Goal: Task Accomplishment & Management: Complete application form

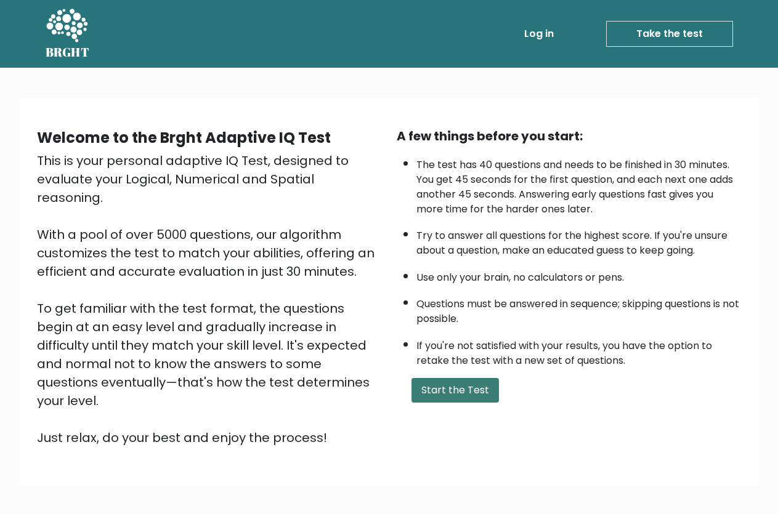
click at [451, 403] on button "Start the Test" at bounding box center [454, 390] width 87 height 25
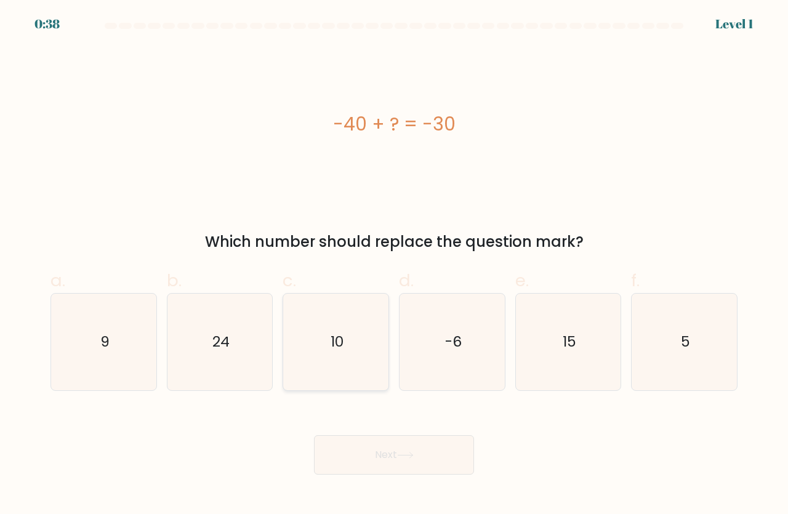
click at [361, 365] on icon "10" at bounding box center [336, 342] width 97 height 97
click at [394, 265] on input "c. 10" at bounding box center [394, 261] width 1 height 8
radio input "true"
click at [390, 440] on button "Next" at bounding box center [394, 454] width 160 height 39
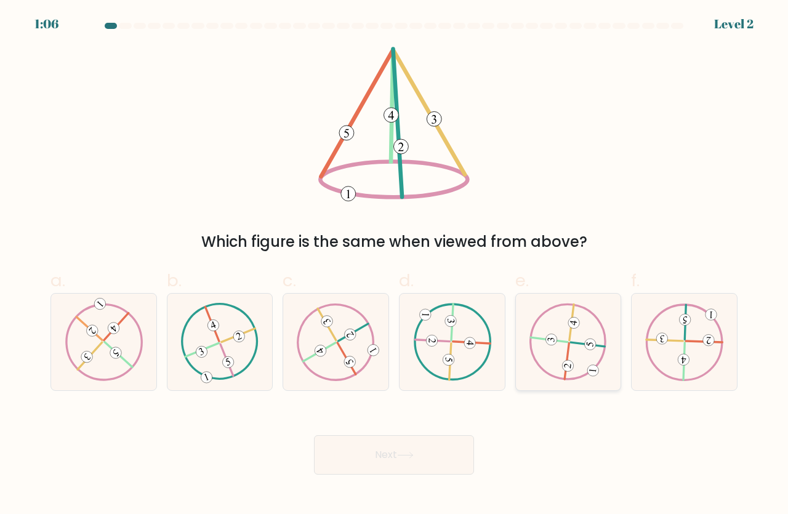
click at [576, 366] on icon at bounding box center [569, 341] width 78 height 77
click at [395, 265] on input "e." at bounding box center [394, 261] width 1 height 8
radio input "true"
click at [314, 358] on icon at bounding box center [336, 341] width 78 height 77
click at [394, 265] on input "c." at bounding box center [394, 261] width 1 height 8
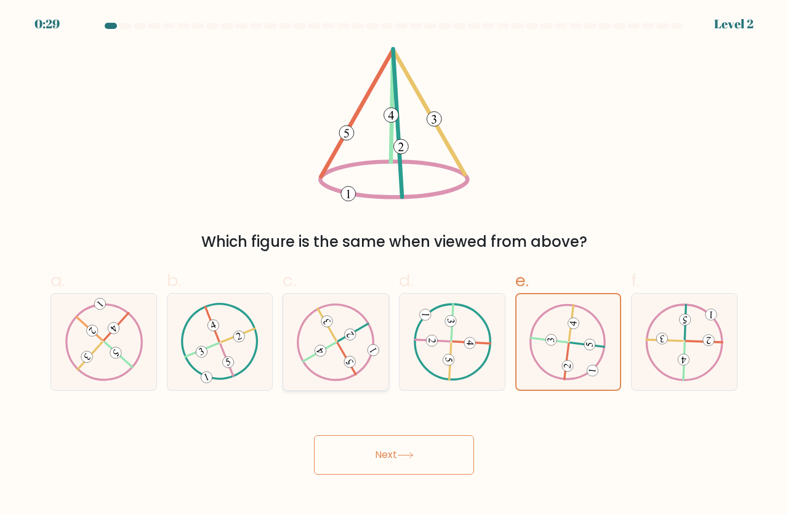
radio input "true"
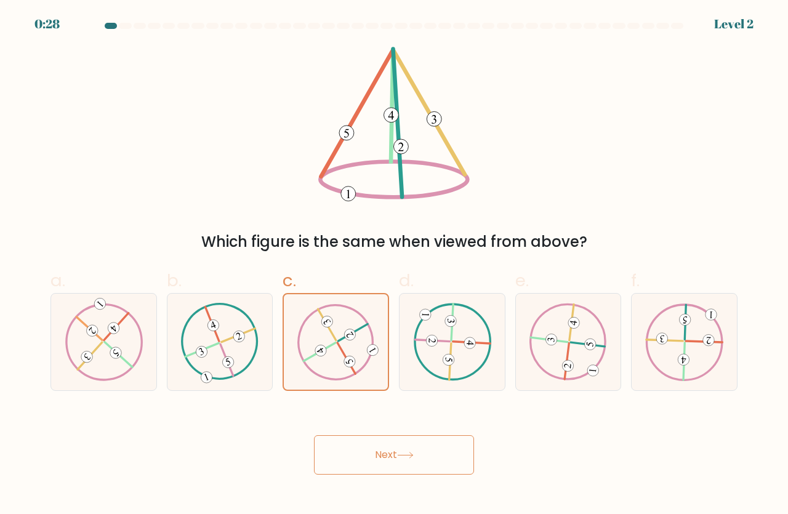
click at [405, 444] on button "Next" at bounding box center [394, 454] width 160 height 39
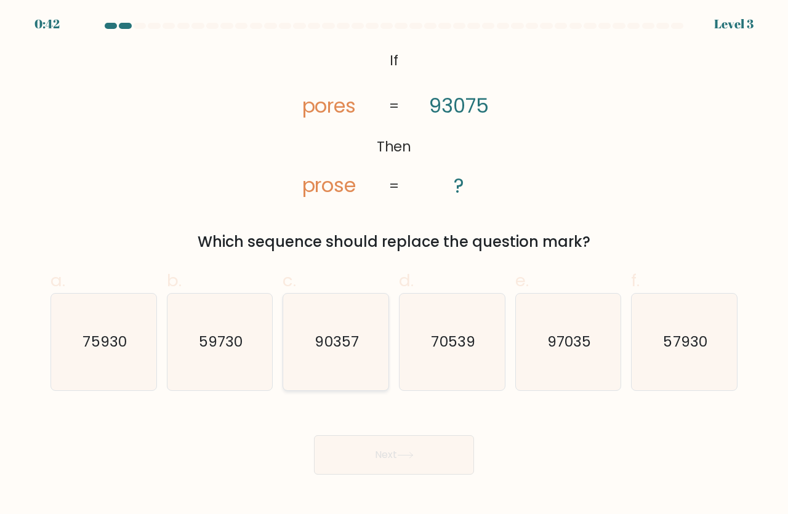
click at [339, 331] on text "90357" at bounding box center [337, 341] width 44 height 20
click at [394, 265] on input "c. 90357" at bounding box center [394, 261] width 1 height 8
radio input "true"
click at [429, 473] on body "0:38 Level 3 If" at bounding box center [394, 257] width 788 height 514
click at [424, 462] on button "Next" at bounding box center [394, 454] width 160 height 39
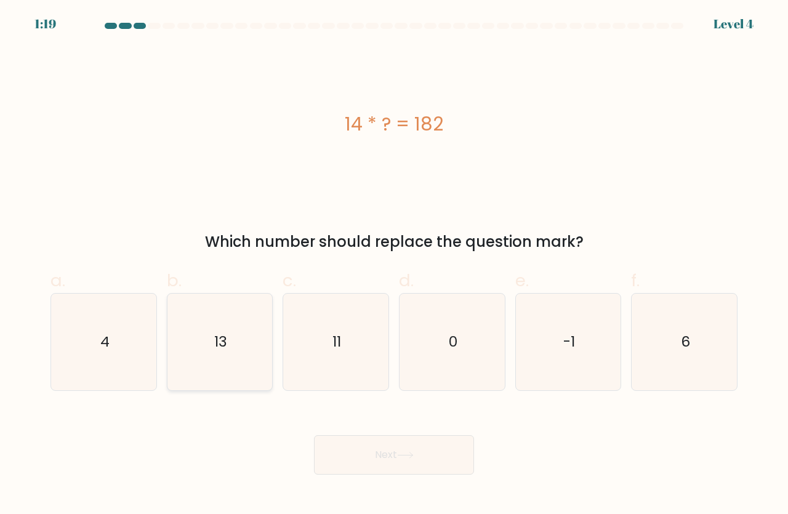
click at [225, 374] on icon "13" at bounding box center [220, 342] width 97 height 97
click at [394, 265] on input "b. 13" at bounding box center [394, 261] width 1 height 8
radio input "true"
click at [464, 460] on button "Next" at bounding box center [394, 454] width 160 height 39
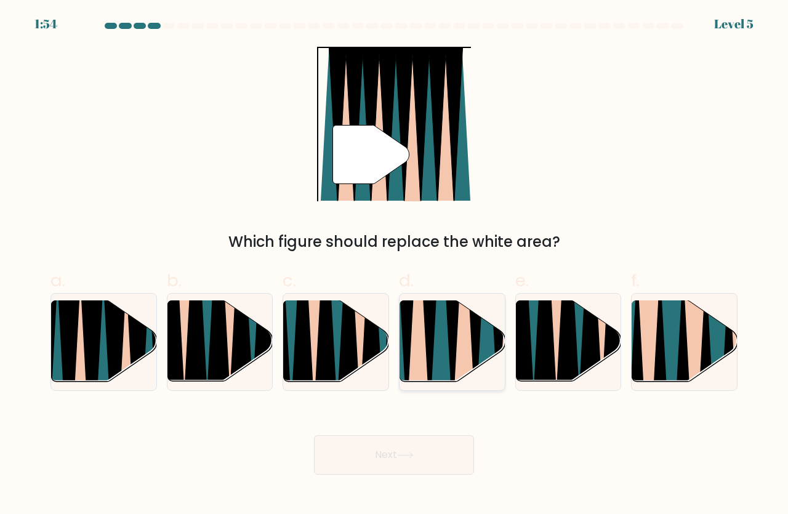
click at [434, 370] on icon at bounding box center [440, 300] width 23 height 210
click at [395, 265] on input "d." at bounding box center [394, 261] width 1 height 8
radio input "true"
click at [439, 445] on button "Next" at bounding box center [394, 454] width 160 height 39
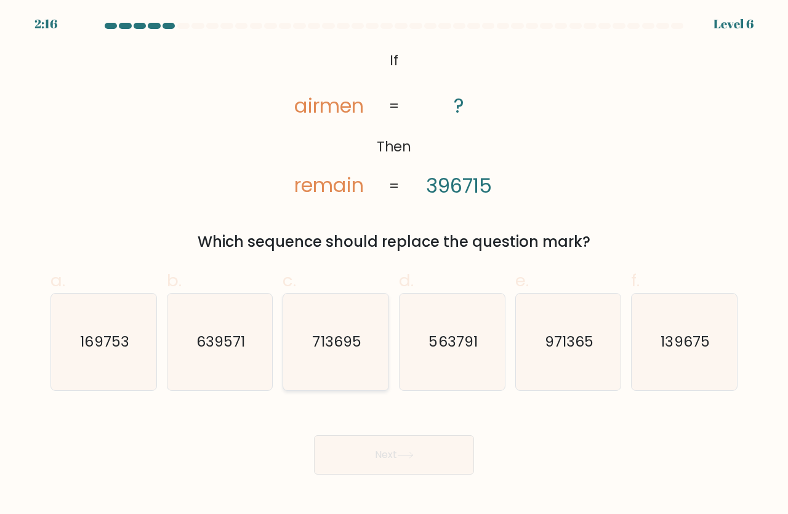
click at [324, 336] on text "713695" at bounding box center [337, 341] width 49 height 20
click at [394, 265] on input "c. 713695" at bounding box center [394, 261] width 1 height 8
radio input "true"
click at [390, 447] on button "Next" at bounding box center [394, 454] width 160 height 39
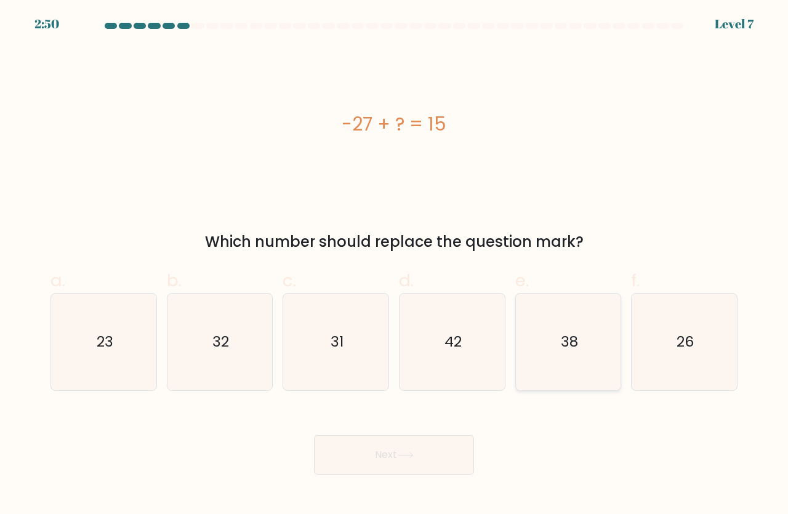
click at [616, 335] on icon "38" at bounding box center [568, 342] width 97 height 97
click at [395, 265] on input "e. 38" at bounding box center [394, 261] width 1 height 8
radio input "true"
click at [456, 355] on icon "42" at bounding box center [452, 342] width 97 height 97
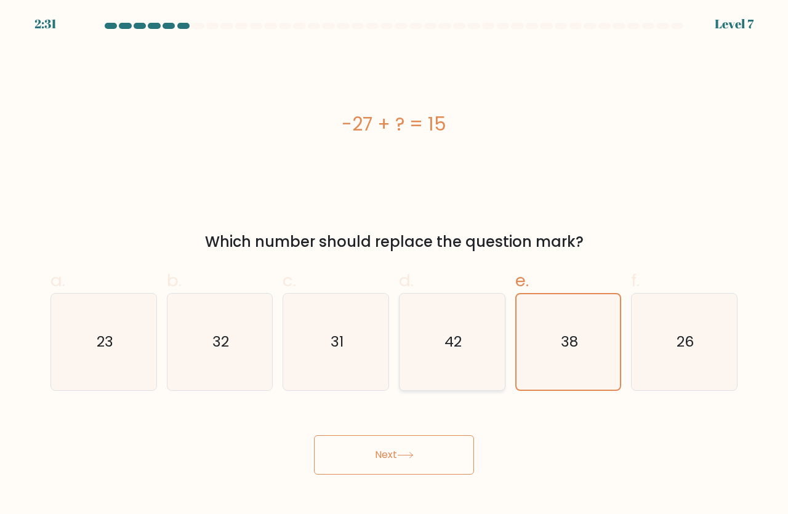
click at [395, 265] on input "d. 42" at bounding box center [394, 261] width 1 height 8
radio input "true"
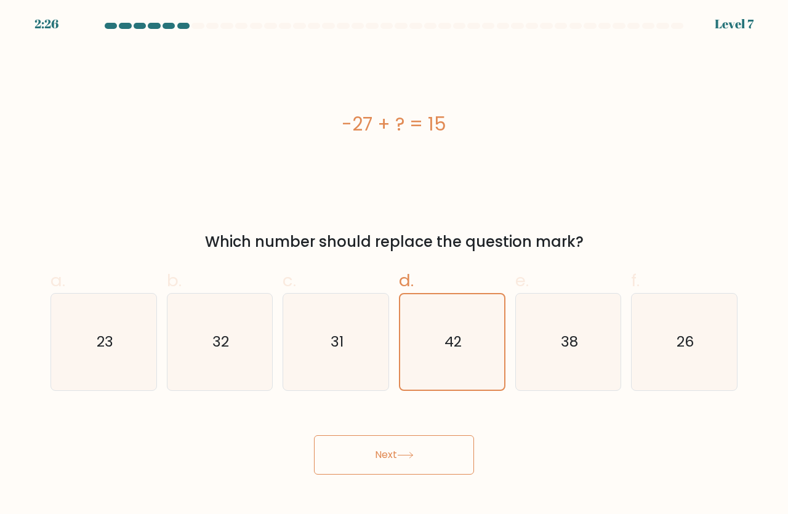
click at [456, 449] on button "Next" at bounding box center [394, 454] width 160 height 39
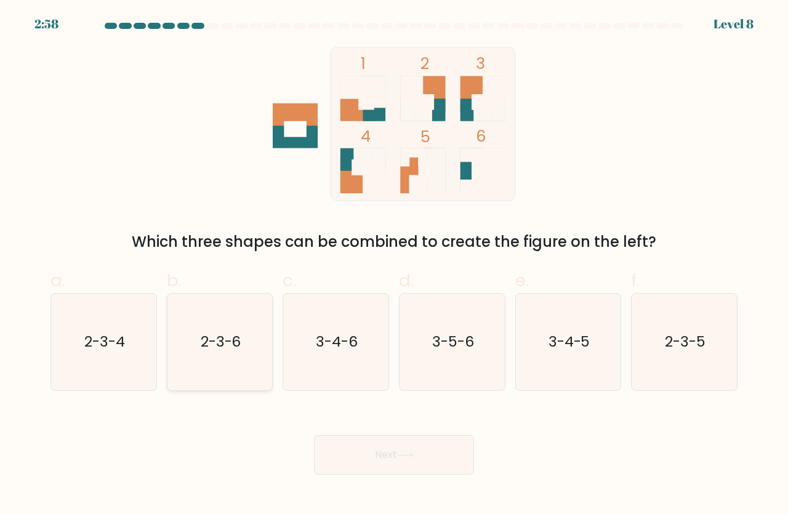
click at [234, 386] on icon "2-3-6" at bounding box center [220, 342] width 97 height 97
click at [394, 265] on input "b. 2-3-6" at bounding box center [394, 261] width 1 height 8
radio input "true"
click at [343, 455] on button "Next" at bounding box center [394, 454] width 160 height 39
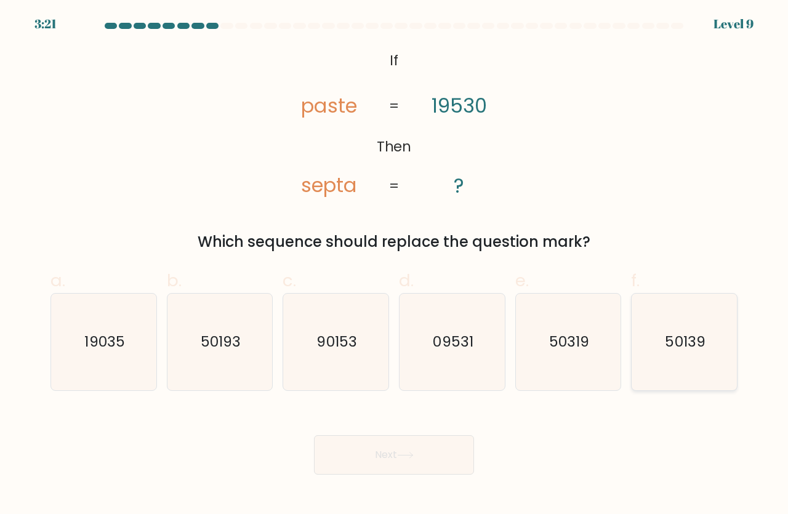
click at [710, 362] on icon "50139" at bounding box center [684, 342] width 97 height 97
click at [395, 265] on input "f. 50139" at bounding box center [394, 261] width 1 height 8
radio input "true"
click at [433, 458] on button "Next" at bounding box center [394, 454] width 160 height 39
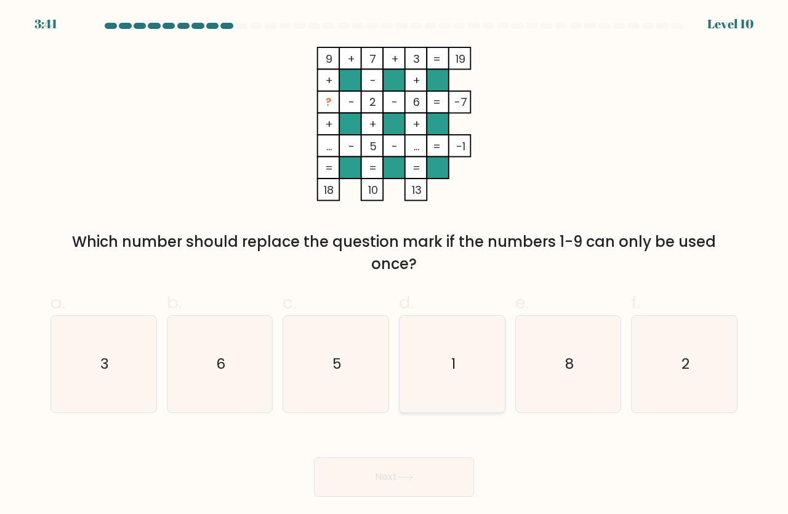
click at [424, 379] on icon "1" at bounding box center [452, 364] width 97 height 97
click at [395, 265] on input "d. 1" at bounding box center [394, 261] width 1 height 8
radio input "true"
click at [397, 479] on button "Next" at bounding box center [394, 477] width 160 height 39
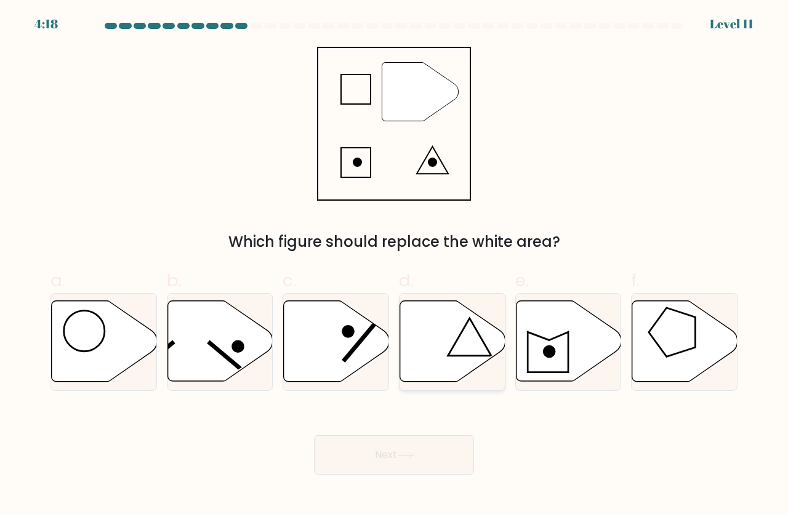
click at [421, 365] on icon at bounding box center [452, 341] width 105 height 81
click at [395, 265] on input "d." at bounding box center [394, 261] width 1 height 8
radio input "true"
click at [402, 461] on button "Next" at bounding box center [394, 454] width 160 height 39
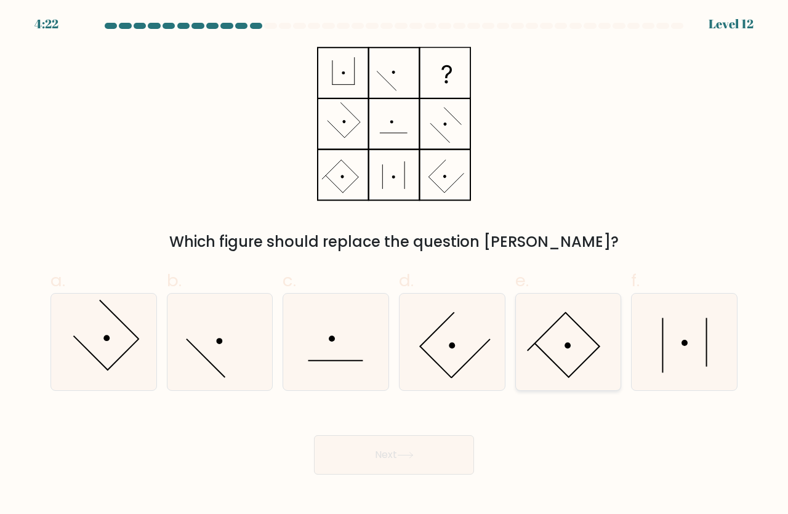
click at [546, 358] on icon at bounding box center [568, 342] width 97 height 97
click at [395, 265] on input "e." at bounding box center [394, 261] width 1 height 8
radio input "true"
drag, startPoint x: 349, startPoint y: 478, endPoint x: 351, endPoint y: 472, distance: 6.4
click at [351, 472] on body "4:21 Level 12" at bounding box center [394, 257] width 788 height 514
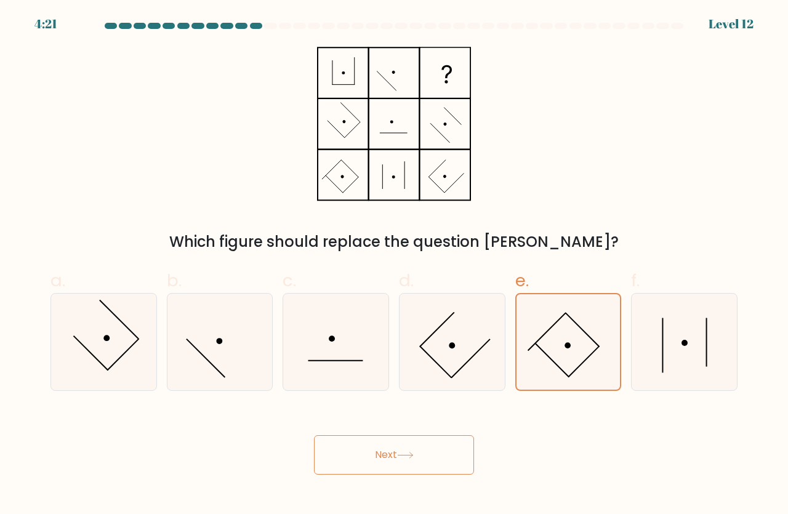
click at [354, 467] on button "Next" at bounding box center [394, 454] width 160 height 39
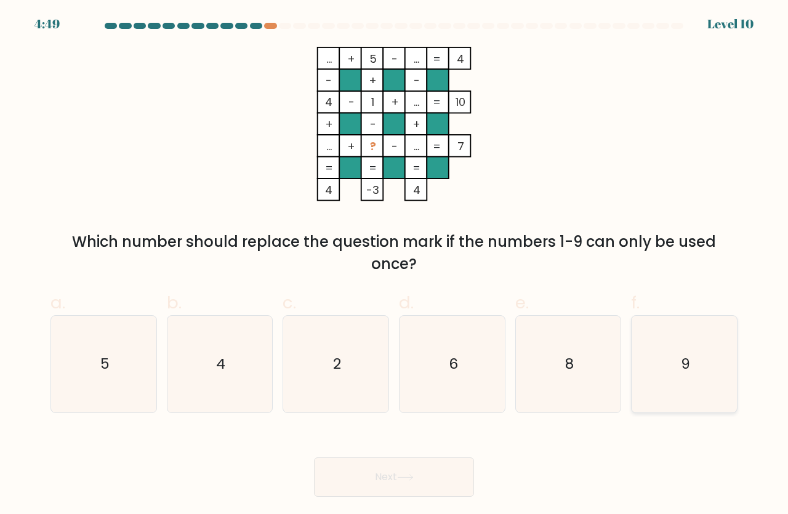
click at [661, 355] on icon "9" at bounding box center [684, 364] width 97 height 97
click at [395, 265] on input "f. 9" at bounding box center [394, 261] width 1 height 8
radio input "true"
click at [435, 477] on button "Next" at bounding box center [394, 477] width 160 height 39
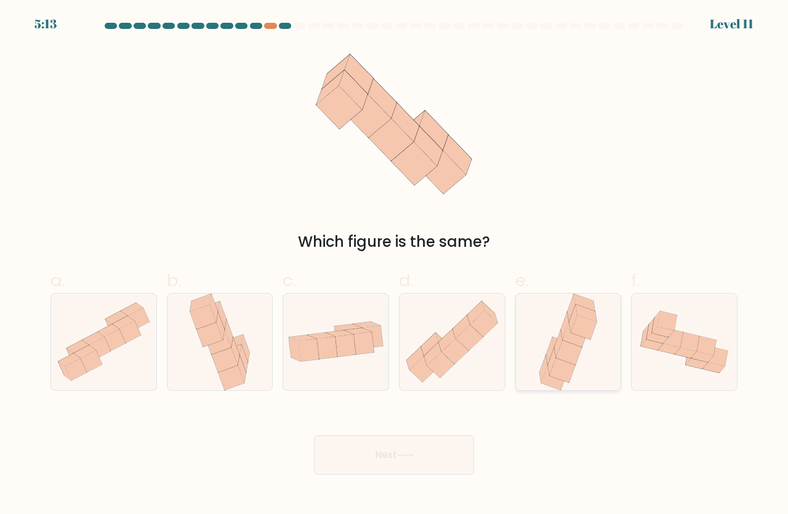
click at [538, 358] on icon at bounding box center [567, 342] width 63 height 97
click at [395, 265] on input "e." at bounding box center [394, 261] width 1 height 8
radio input "true"
click at [432, 459] on button "Next" at bounding box center [394, 454] width 160 height 39
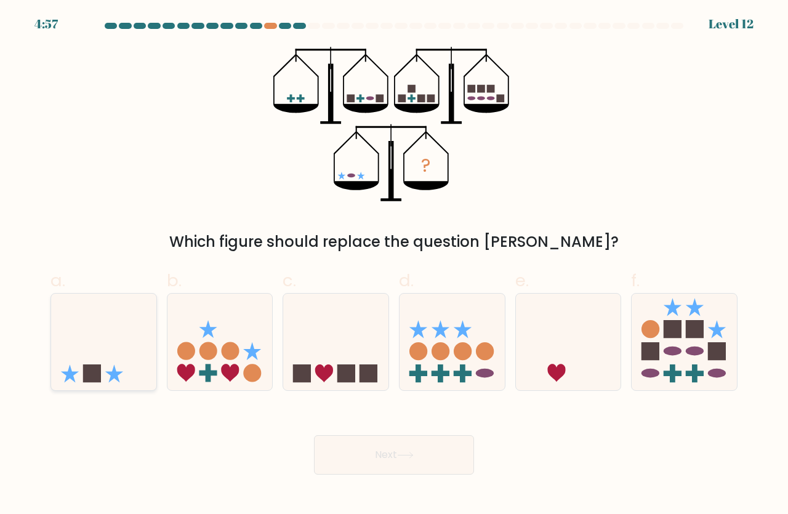
click at [113, 362] on icon at bounding box center [103, 341] width 105 height 87
click at [394, 265] on input "a." at bounding box center [394, 261] width 1 height 8
radio input "true"
click at [397, 449] on button "Next" at bounding box center [394, 454] width 160 height 39
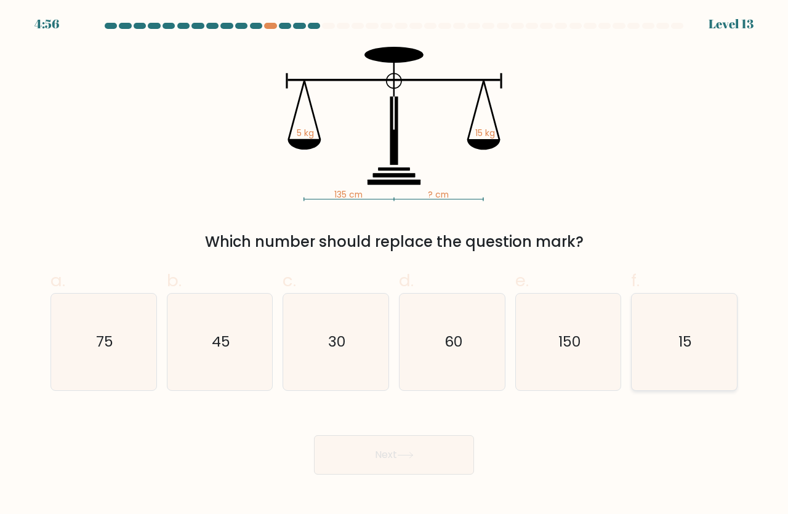
click at [652, 385] on icon "15" at bounding box center [684, 342] width 97 height 97
click at [395, 265] on input "f. 15" at bounding box center [394, 261] width 1 height 8
radio input "true"
click at [452, 463] on button "Next" at bounding box center [394, 454] width 160 height 39
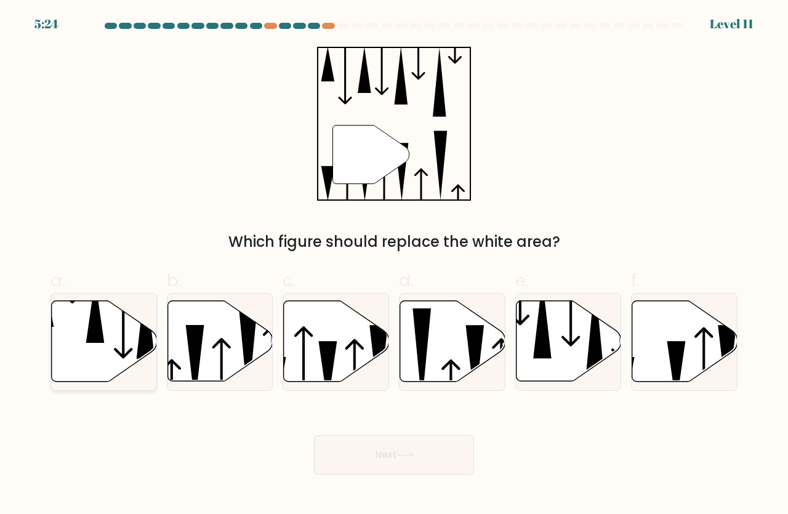
click at [116, 327] on icon at bounding box center [104, 341] width 105 height 81
click at [394, 265] on input "a." at bounding box center [394, 261] width 1 height 8
radio input "true"
click at [357, 471] on button "Next" at bounding box center [394, 454] width 160 height 39
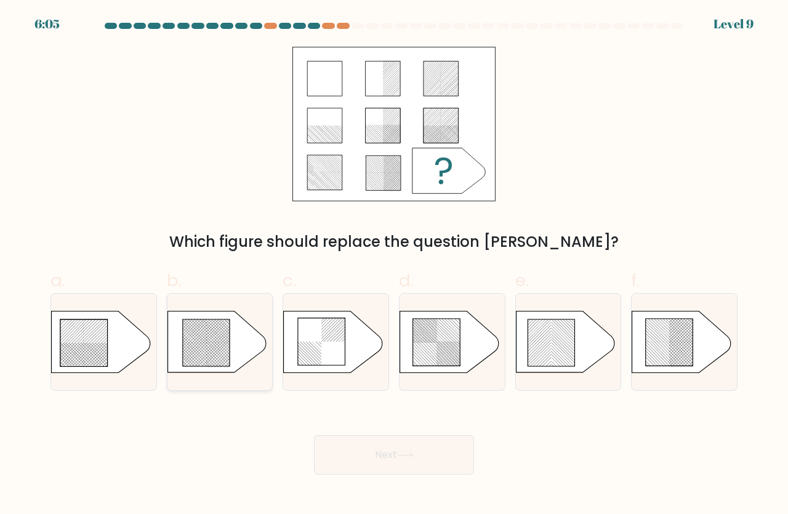
click at [218, 341] on rect at bounding box center [194, 363] width 415 height 415
click at [394, 265] on input "b." at bounding box center [394, 261] width 1 height 8
radio input "true"
click at [374, 452] on button "Next" at bounding box center [394, 454] width 160 height 39
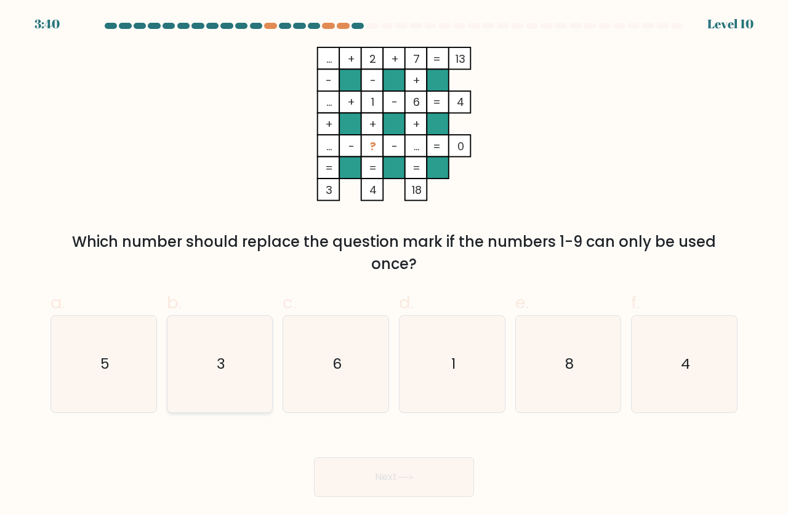
click at [212, 382] on icon "3" at bounding box center [220, 364] width 97 height 97
click at [212, 386] on icon "3" at bounding box center [220, 364] width 97 height 97
click at [212, 387] on icon "3" at bounding box center [220, 364] width 97 height 97
click at [394, 265] on input "b. 3" at bounding box center [394, 261] width 1 height 8
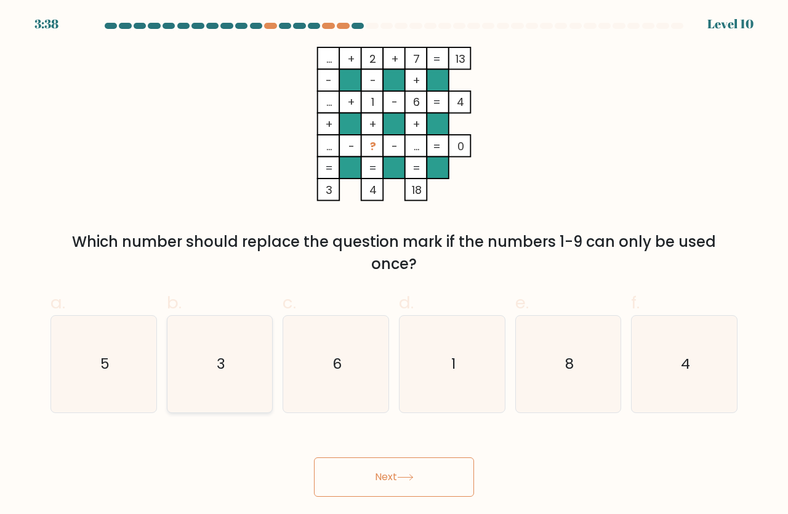
radio input "true"
click at [414, 475] on icon at bounding box center [405, 477] width 17 height 7
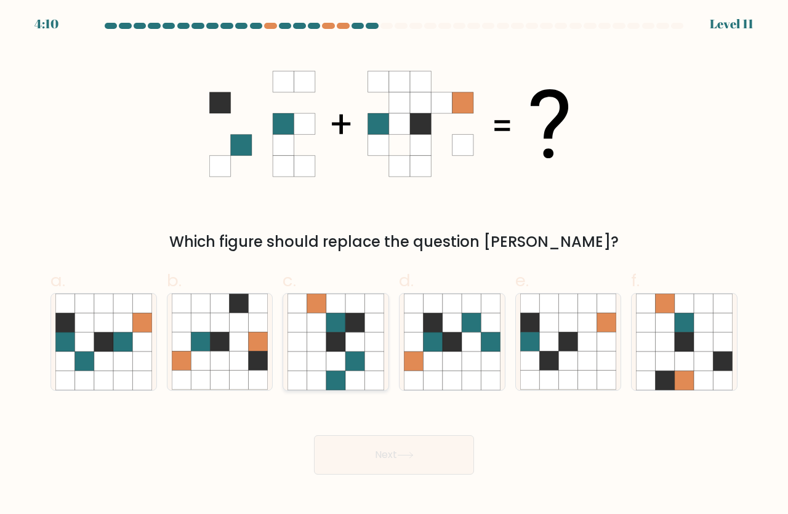
click at [307, 354] on icon at bounding box center [316, 361] width 19 height 19
click at [394, 265] on input "c." at bounding box center [394, 261] width 1 height 8
radio input "true"
click at [378, 457] on button "Next" at bounding box center [394, 454] width 160 height 39
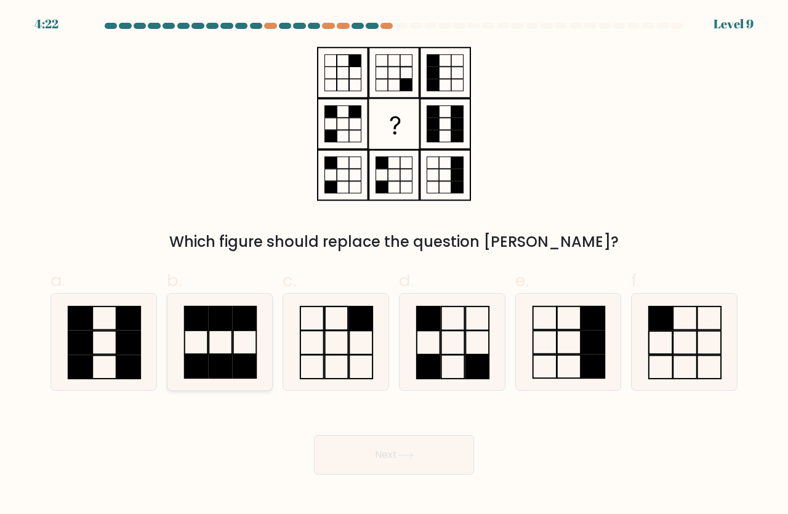
click at [214, 371] on rect at bounding box center [220, 366] width 23 height 23
click at [394, 265] on input "b." at bounding box center [394, 261] width 1 height 8
radio input "true"
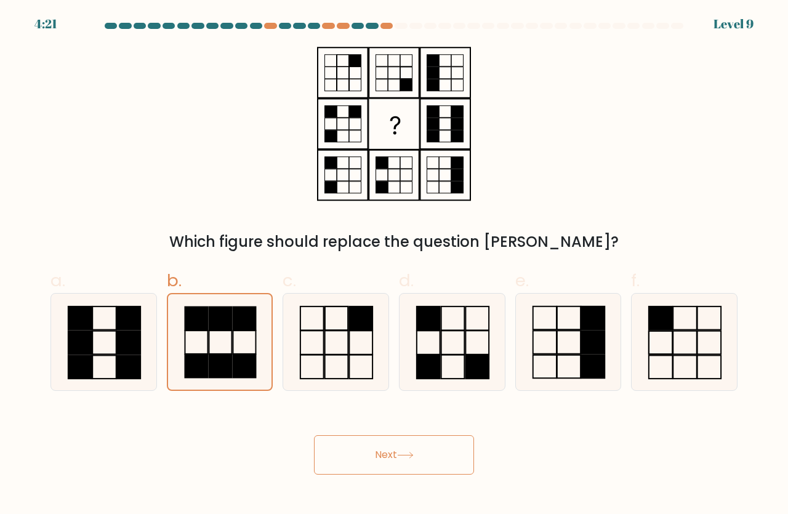
click at [391, 458] on button "Next" at bounding box center [394, 454] width 160 height 39
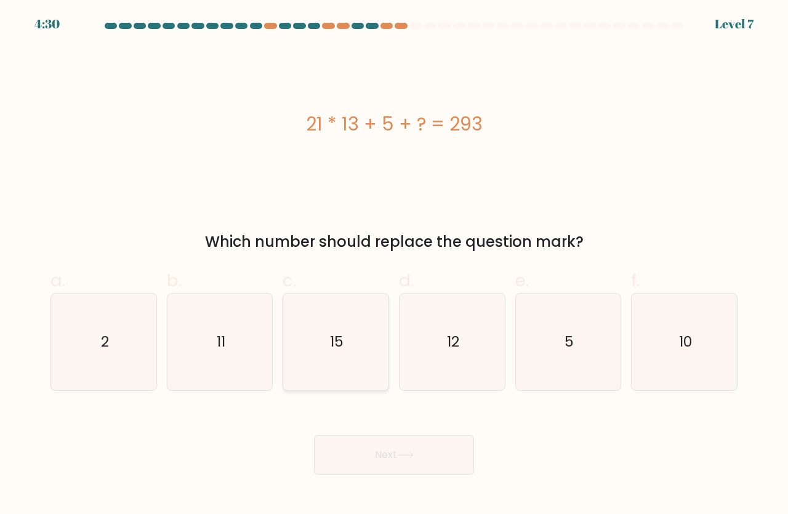
click at [323, 325] on icon "15" at bounding box center [336, 342] width 97 height 97
click at [394, 265] on input "c. 15" at bounding box center [394, 261] width 1 height 8
radio input "true"
click at [414, 463] on button "Next" at bounding box center [394, 454] width 160 height 39
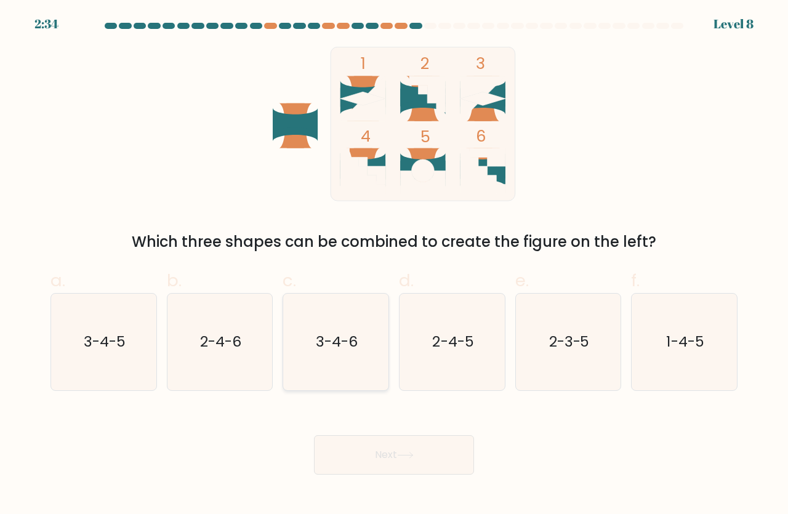
click at [302, 313] on icon "3-4-6" at bounding box center [336, 342] width 97 height 97
click at [394, 265] on input "c. 3-4-6" at bounding box center [394, 261] width 1 height 8
radio input "true"
click at [388, 457] on button "Next" at bounding box center [394, 454] width 160 height 39
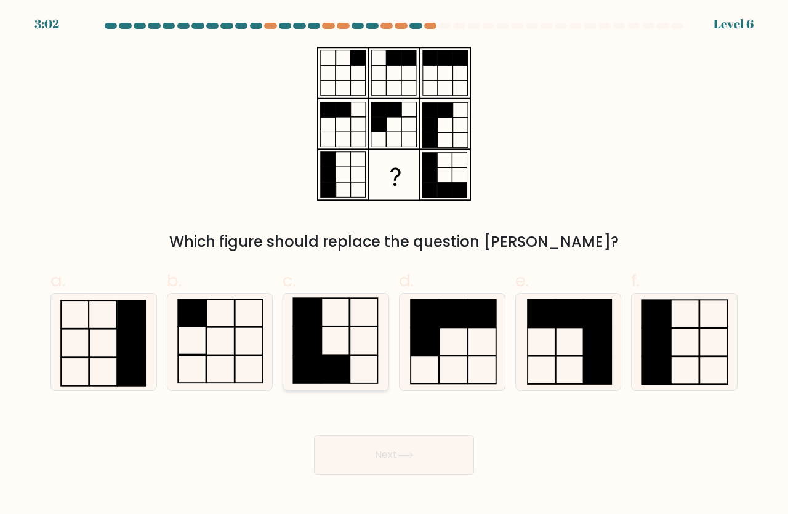
click at [324, 385] on icon at bounding box center [336, 342] width 97 height 97
click at [394, 265] on input "c." at bounding box center [394, 261] width 1 height 8
radio input "true"
click at [390, 453] on button "Next" at bounding box center [394, 454] width 160 height 39
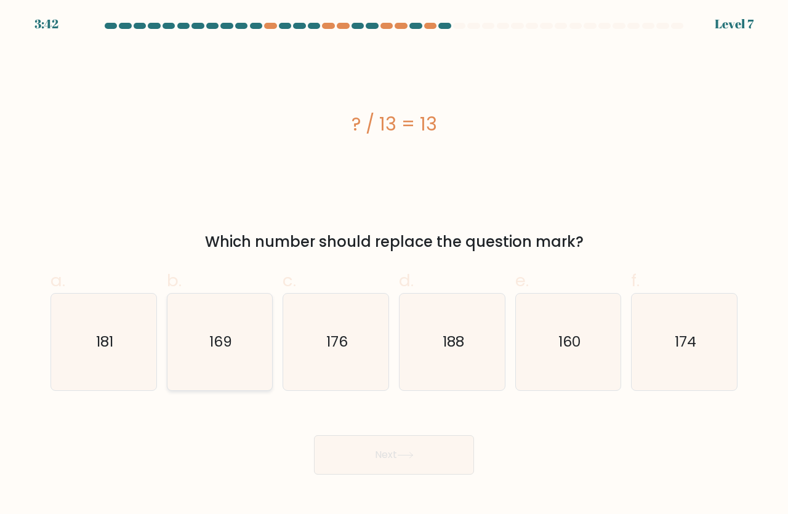
click at [233, 378] on icon "169" at bounding box center [220, 342] width 97 height 97
click at [394, 265] on input "b. 169" at bounding box center [394, 261] width 1 height 8
radio input "true"
click at [373, 455] on button "Next" at bounding box center [394, 454] width 160 height 39
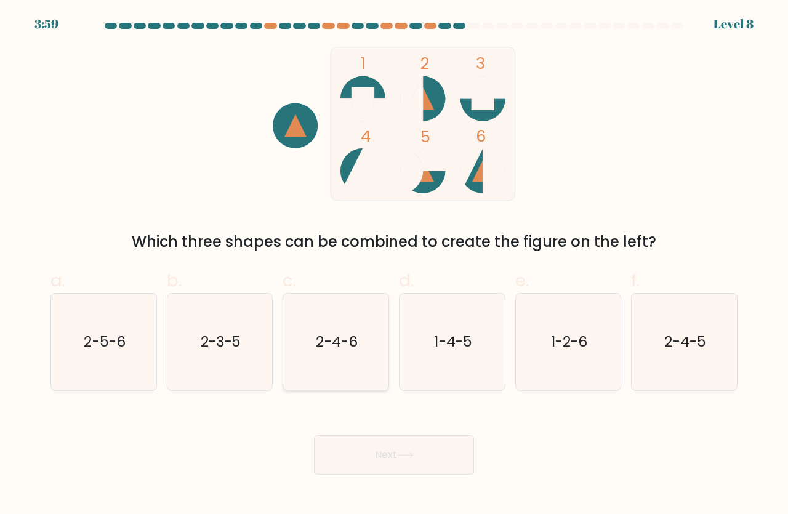
click at [340, 362] on icon "2-4-6" at bounding box center [336, 342] width 97 height 97
click at [340, 363] on icon "2-4-6" at bounding box center [336, 342] width 97 height 97
click at [394, 265] on input "c. 2-4-6" at bounding box center [394, 261] width 1 height 8
radio input "true"
click at [394, 437] on button "Next" at bounding box center [394, 454] width 160 height 39
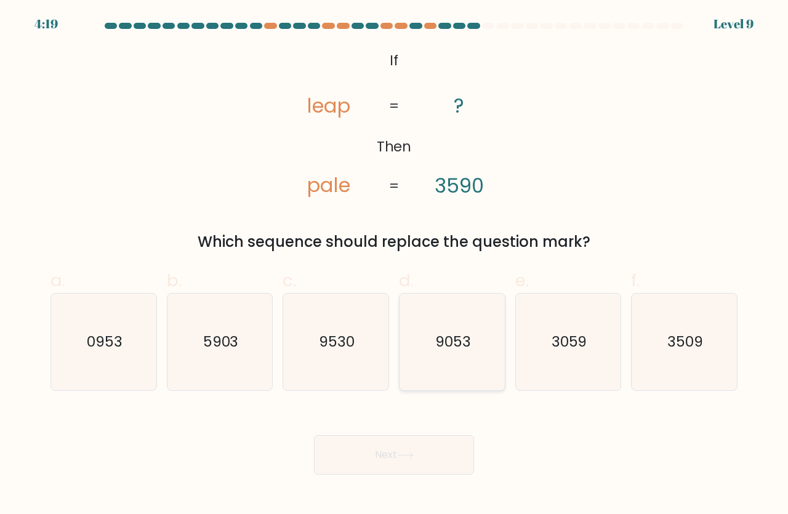
click at [446, 342] on text "9053" at bounding box center [453, 341] width 36 height 20
click at [395, 265] on input "d. 9053" at bounding box center [394, 261] width 1 height 8
radio input "true"
click at [429, 448] on button "Next" at bounding box center [394, 454] width 160 height 39
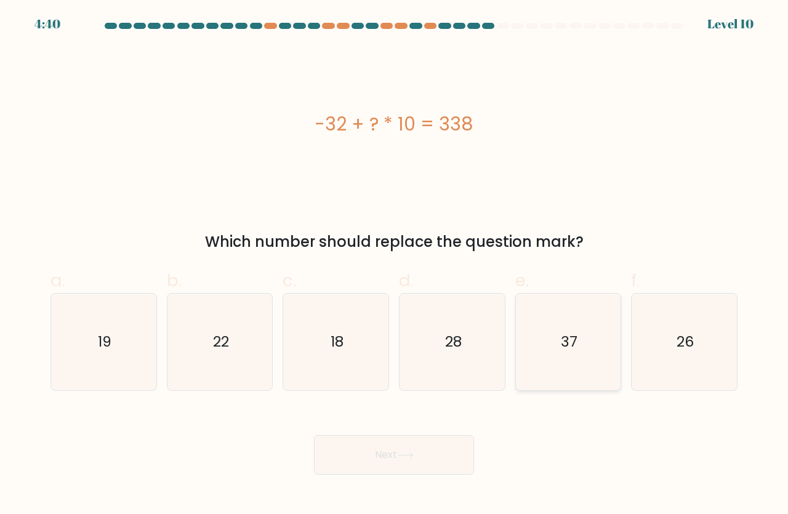
click at [541, 370] on icon "37" at bounding box center [568, 342] width 97 height 97
click at [395, 265] on input "e. 37" at bounding box center [394, 261] width 1 height 8
radio input "true"
click at [440, 444] on button "Next" at bounding box center [394, 454] width 160 height 39
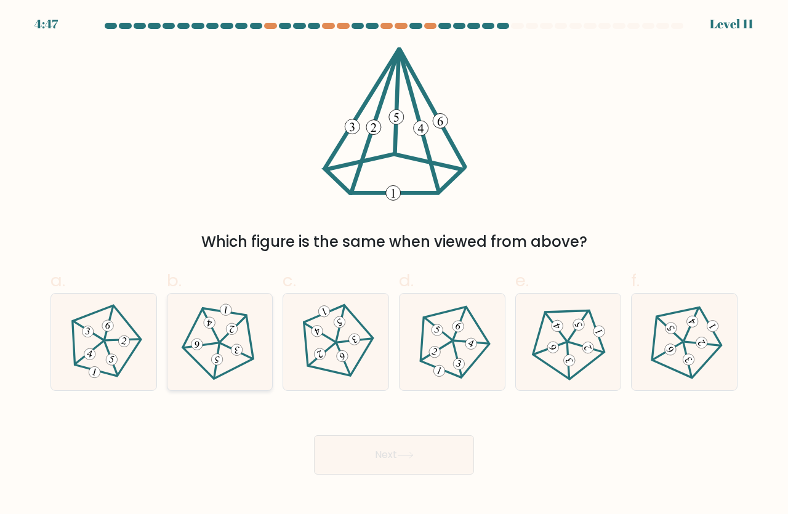
click at [240, 376] on icon at bounding box center [219, 341] width 77 height 77
click at [394, 265] on input "b." at bounding box center [394, 261] width 1 height 8
radio input "true"
click at [338, 456] on button "Next" at bounding box center [394, 454] width 160 height 39
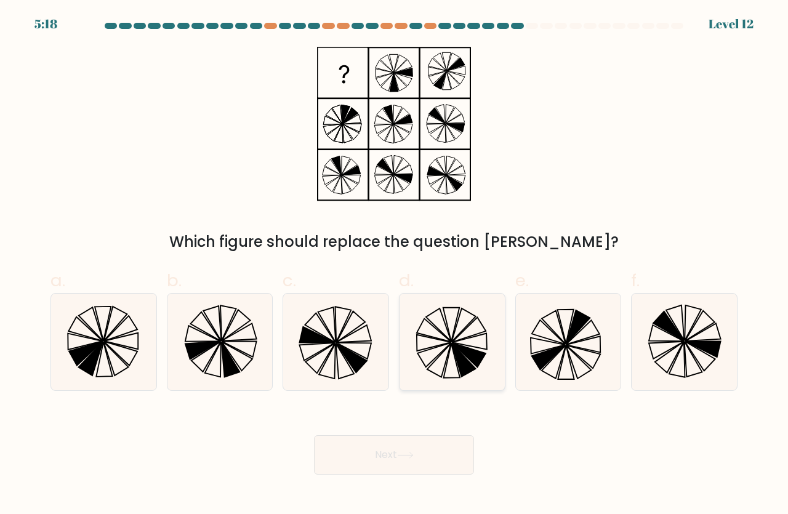
click at [467, 384] on icon at bounding box center [452, 342] width 97 height 97
click at [395, 265] on input "d." at bounding box center [394, 261] width 1 height 8
radio input "true"
click at [435, 459] on button "Next" at bounding box center [394, 454] width 160 height 39
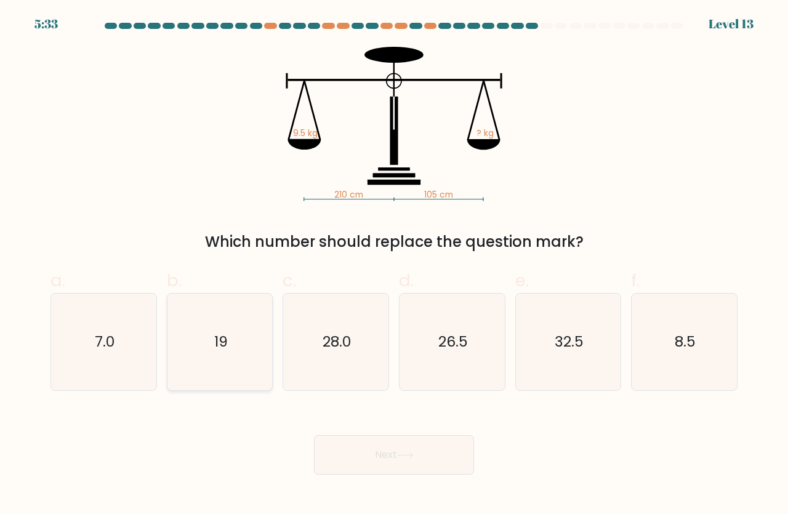
click at [236, 371] on icon "19" at bounding box center [220, 342] width 97 height 97
click at [394, 265] on input "b. 19" at bounding box center [394, 261] width 1 height 8
radio input "true"
click at [347, 440] on button "Next" at bounding box center [394, 454] width 160 height 39
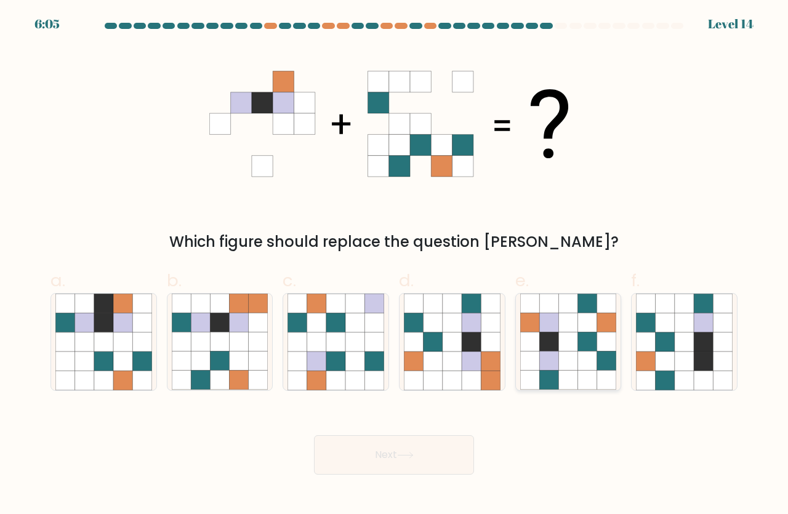
click at [583, 309] on icon at bounding box center [587, 303] width 19 height 19
click at [395, 265] on input "e." at bounding box center [394, 261] width 1 height 8
radio input "true"
click at [451, 453] on button "Next" at bounding box center [394, 454] width 160 height 39
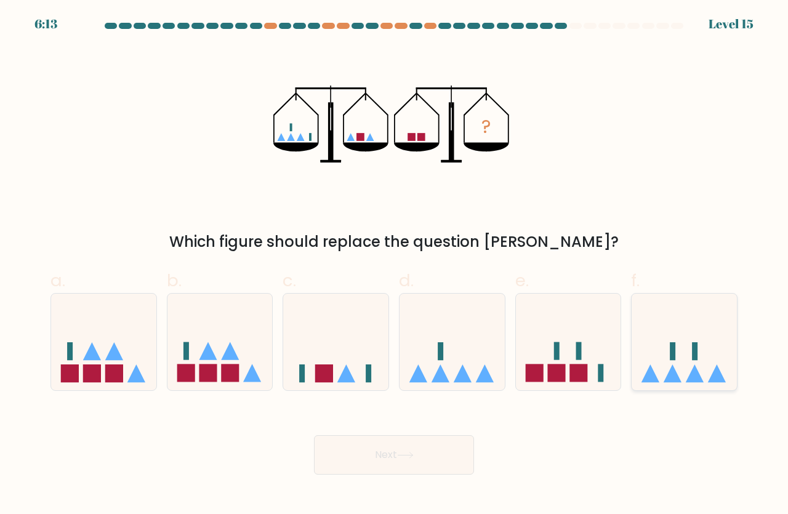
click at [667, 382] on icon at bounding box center [684, 341] width 105 height 87
click at [395, 265] on input "f." at bounding box center [394, 261] width 1 height 8
radio input "true"
click at [458, 455] on button "Next" at bounding box center [394, 454] width 160 height 39
